Goal: Task Accomplishment & Management: Manage account settings

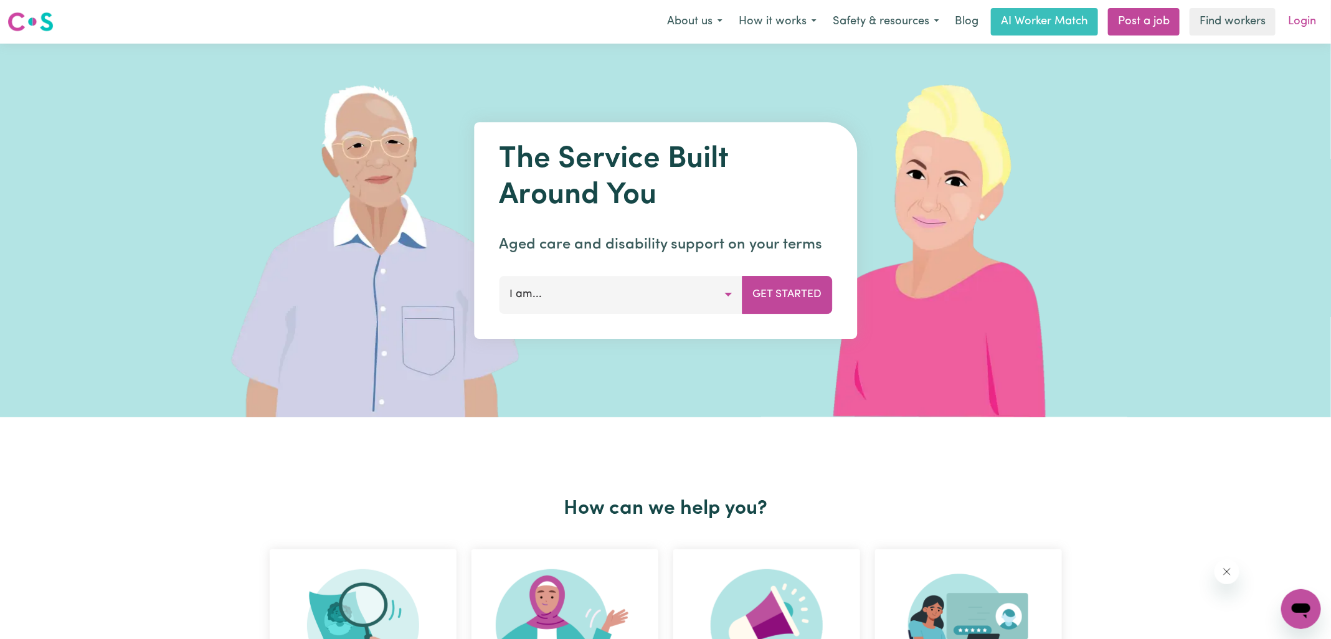
click at [1308, 26] on link "Login" at bounding box center [1301, 21] width 43 height 27
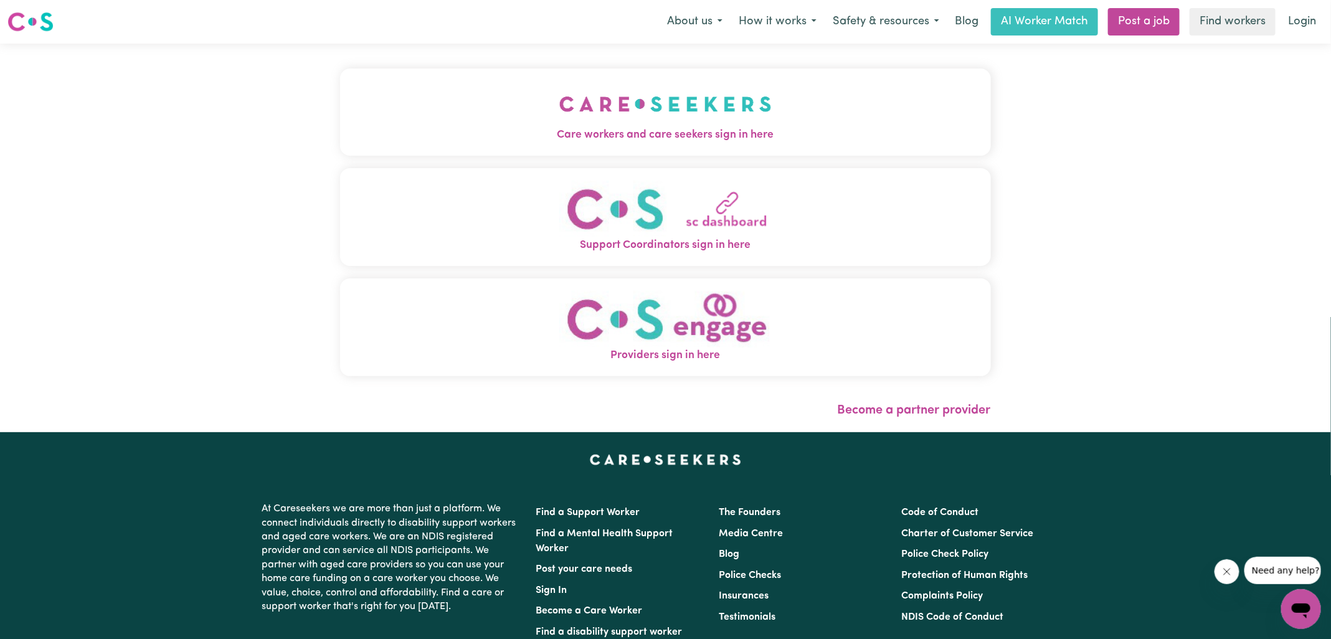
click at [542, 140] on span "Care workers and care seekers sign in here" at bounding box center [665, 135] width 651 height 16
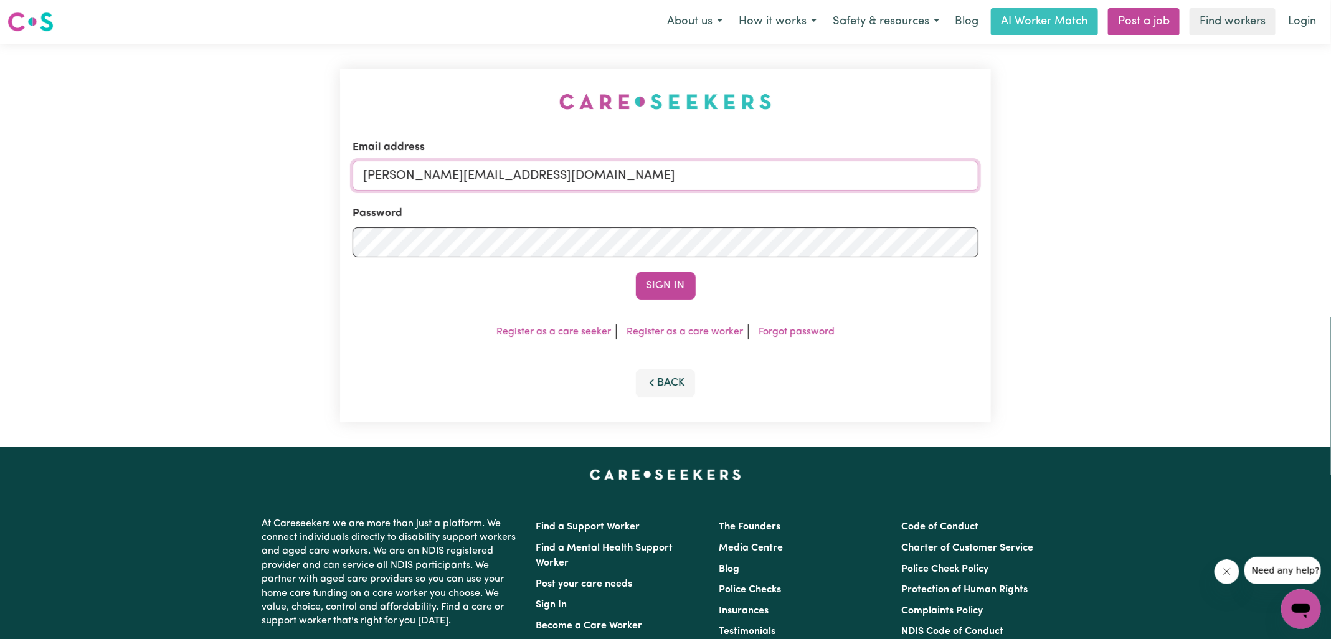
click at [601, 174] on input "[PERSON_NAME][EMAIL_ADDRESS][DOMAIN_NAME]" at bounding box center [665, 176] width 626 height 30
drag, startPoint x: 438, startPoint y: 177, endPoint x: 846, endPoint y: 181, distance: 407.9
click at [846, 183] on input "[EMAIL_ADDRESS][DOMAIN_NAME]" at bounding box center [665, 176] width 626 height 30
type input "superuser~[EMAIL_ADDRESS][DOMAIN_NAME]"
click at [636, 272] on button "Sign In" at bounding box center [666, 285] width 60 height 27
